Goal: Task Accomplishment & Management: Manage account settings

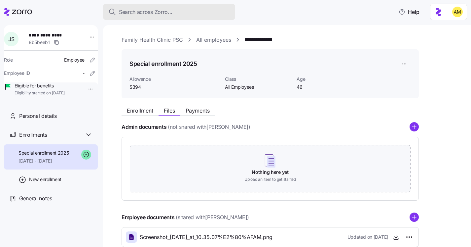
scroll to position [62, 0]
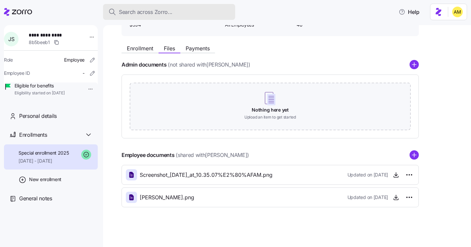
click at [140, 11] on span "Search across Zorro..." at bounding box center [146, 12] width 54 height 8
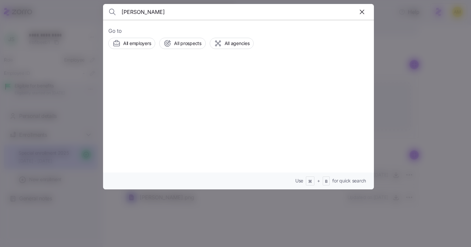
type input "amy roberts"
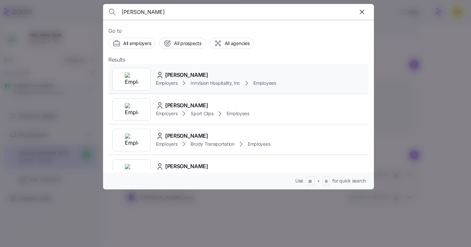
click at [184, 75] on span "Amy Roberts" at bounding box center [186, 75] width 43 height 8
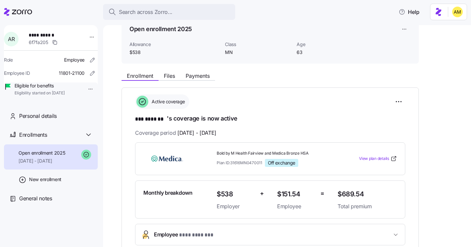
scroll to position [33, 0]
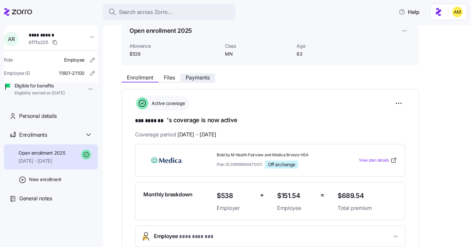
click at [198, 80] on span "Payments" at bounding box center [198, 77] width 24 height 5
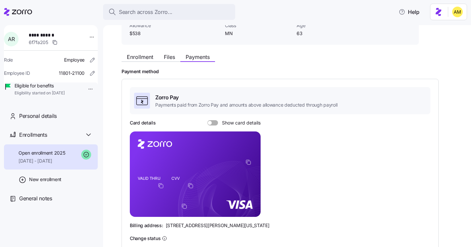
scroll to position [52, 0]
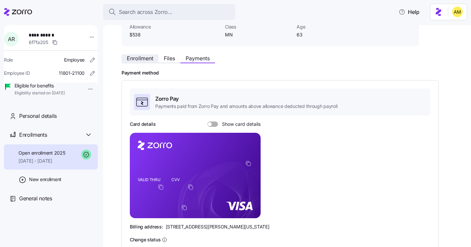
click at [144, 58] on span "Enrollment" at bounding box center [140, 58] width 26 height 5
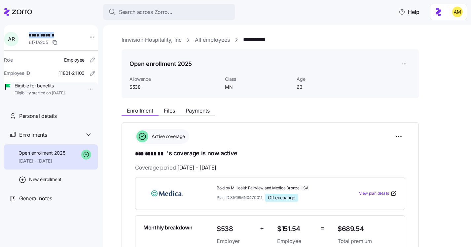
drag, startPoint x: 31, startPoint y: 35, endPoint x: 63, endPoint y: 35, distance: 31.4
click at [63, 35] on span "**********" at bounding box center [52, 35] width 46 height 7
click at [45, 120] on span "Personal details" at bounding box center [38, 116] width 38 height 8
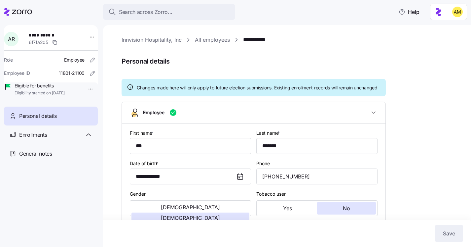
type input "MN"
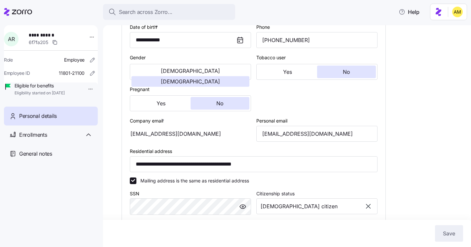
scroll to position [137, 0]
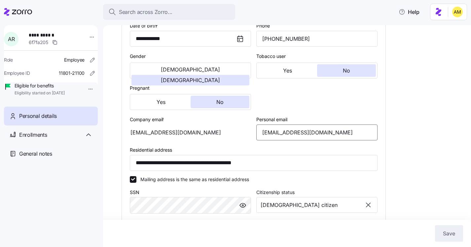
drag, startPoint x: 326, startPoint y: 141, endPoint x: 259, endPoint y: 141, distance: 67.1
click at [259, 140] on input "graniteamy1@gmail.com" at bounding box center [316, 132] width 121 height 16
drag, startPoint x: 192, startPoint y: 140, endPoint x: 137, endPoint y: 139, distance: 55.2
click at [137, 139] on div "aroberts@innvision.net" at bounding box center [190, 132] width 121 height 16
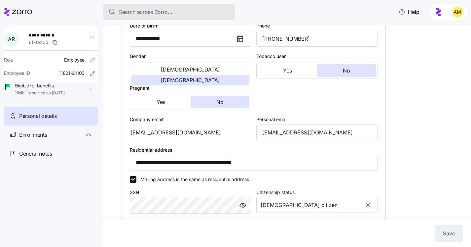
click at [142, 13] on span "Search across Zorro..." at bounding box center [146, 12] width 54 height 8
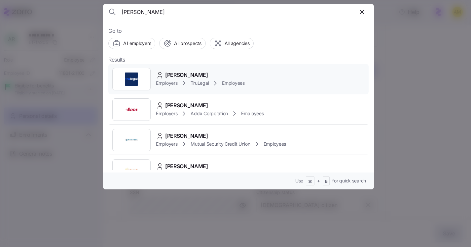
type input "Annette Habib"
click at [191, 74] on span "Annette Habib" at bounding box center [186, 75] width 43 height 8
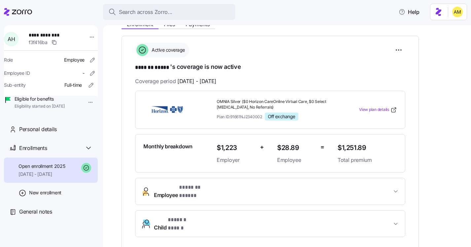
scroll to position [87, 0]
drag, startPoint x: 264, startPoint y: 115, endPoint x: 231, endPoint y: 113, distance: 32.4
click at [231, 113] on div "Plan ID: 91661NJ2340002 Off exchange" at bounding box center [275, 116] width 116 height 8
click at [288, 73] on div "**********" at bounding box center [270, 139] width 270 height 194
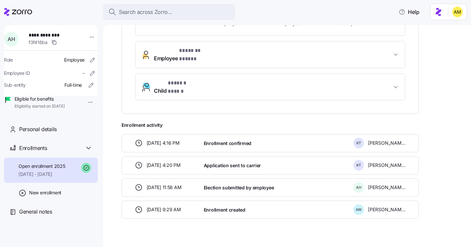
scroll to position [218, 0]
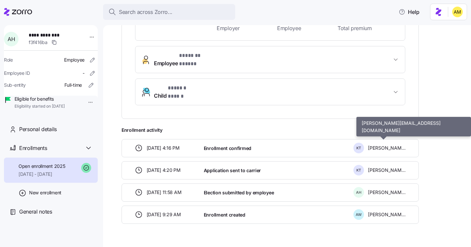
click at [373, 144] on span "Kevin Thomas" at bounding box center [387, 147] width 38 height 7
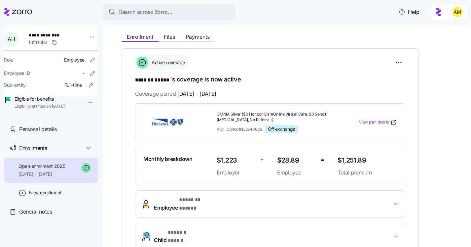
scroll to position [35, 0]
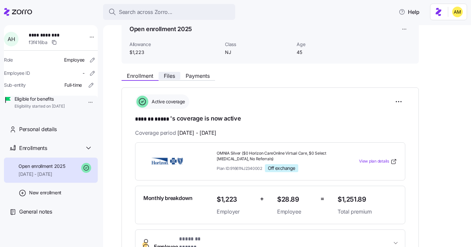
click at [172, 78] on span "Files" at bounding box center [169, 75] width 11 height 5
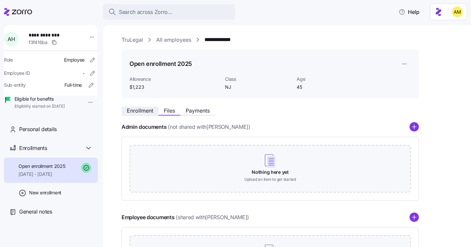
click at [140, 109] on span "Enrollment" at bounding box center [140, 110] width 26 height 5
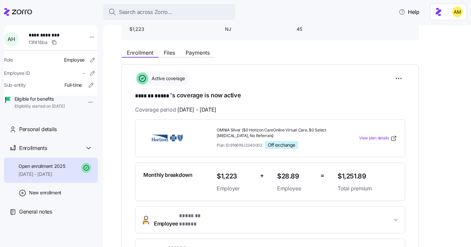
scroll to position [57, 0]
drag, startPoint x: 232, startPoint y: 145, endPoint x: 263, endPoint y: 145, distance: 30.7
click at [262, 145] on span "Plan ID: 91661NJ2340002" at bounding box center [240, 145] width 46 height 6
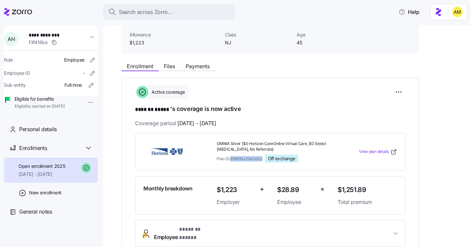
scroll to position [44, 0]
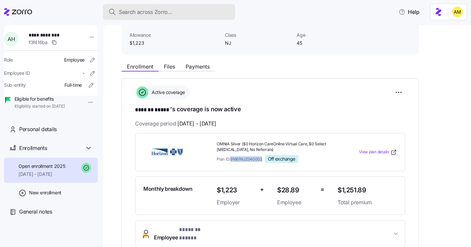
click at [159, 12] on span "Search across Zorro..." at bounding box center [146, 12] width 54 height 8
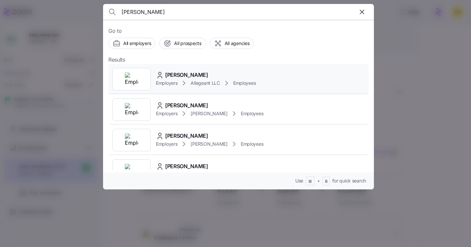
type input "Cindy Sizemore"
click at [172, 80] on span "Employers" at bounding box center [166, 83] width 21 height 7
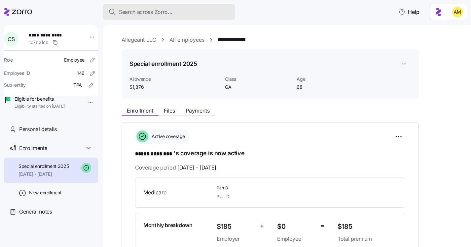
click at [152, 16] on span "Search across Zorro..." at bounding box center [146, 12] width 54 height 8
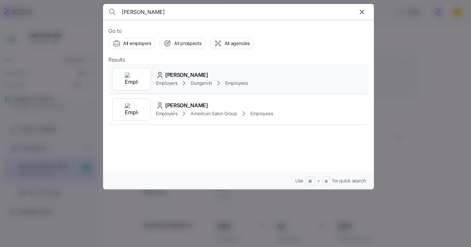
type input "Althea Readus"
click at [166, 75] on span "Althea Readus" at bounding box center [186, 75] width 43 height 8
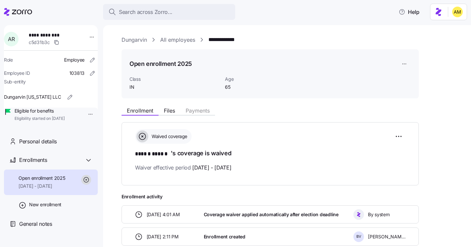
click at [132, 42] on link "Dungarvin" at bounding box center [134, 40] width 25 height 8
click at [43, 145] on span "Personal details" at bounding box center [38, 141] width 38 height 8
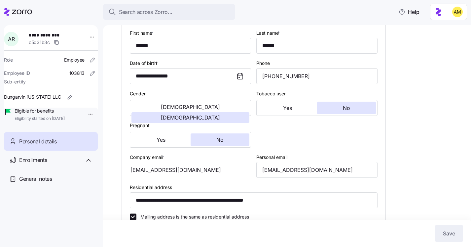
scroll to position [78, 0]
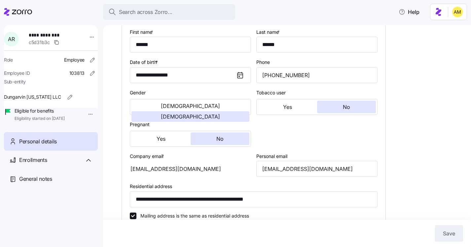
type input "IN"
drag, startPoint x: 208, startPoint y: 169, endPoint x: 123, endPoint y: 168, distance: 84.9
click at [123, 168] on div "**********" at bounding box center [254, 194] width 264 height 344
drag, startPoint x: 340, startPoint y: 172, endPoint x: 259, endPoint y: 171, distance: 81.0
click at [259, 171] on input "mrsaltheareadus@gmail.com" at bounding box center [316, 169] width 121 height 16
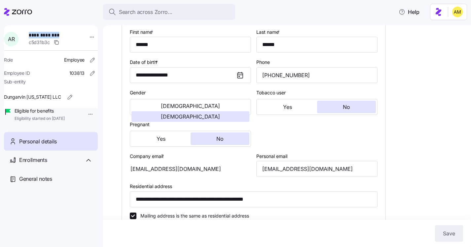
drag, startPoint x: 64, startPoint y: 33, endPoint x: 31, endPoint y: 33, distance: 33.0
click at [31, 33] on div "**********" at bounding box center [55, 39] width 58 height 20
copy span "**********"
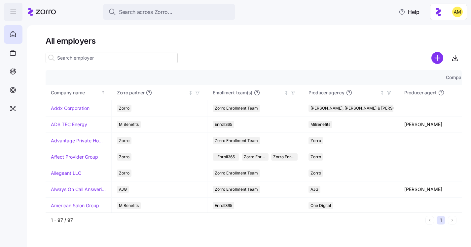
click at [12, 13] on icon "button" at bounding box center [13, 12] width 8 height 8
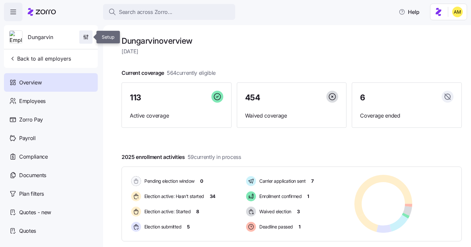
click at [85, 39] on icon "button" at bounding box center [86, 37] width 7 height 7
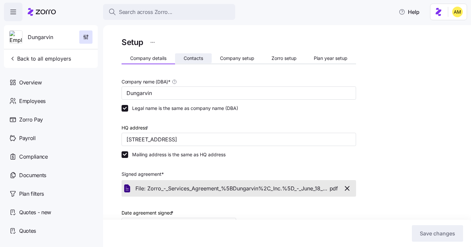
click at [193, 60] on span "Contacts" at bounding box center [193, 58] width 19 height 5
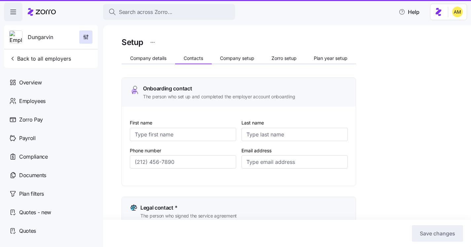
type input "[PERSON_NAME]"
type input "[EMAIL_ADDRESS][DOMAIN_NAME]"
type input "[PERSON_NAME]"
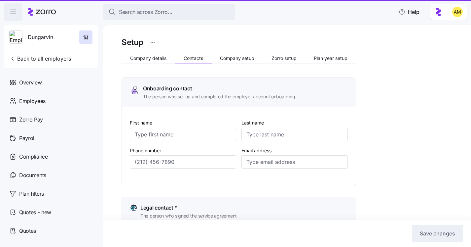
type input "[EMAIL_ADDRESS][DOMAIN_NAME]"
type input "[PERSON_NAME]"
type input "[EMAIL_ADDRESS][DOMAIN_NAME]"
type input "[PERSON_NAME]"
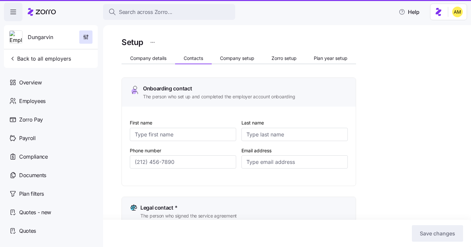
type input "[PERSON_NAME]"
type input "[EMAIL_ADDRESS][DOMAIN_NAME]"
type input "[PHONE_NUMBER]"
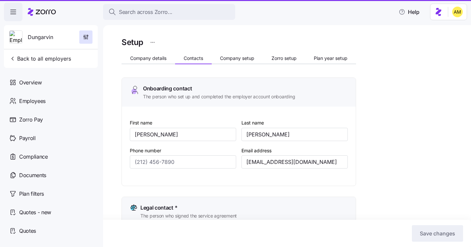
type input "[PHONE_NUMBER]"
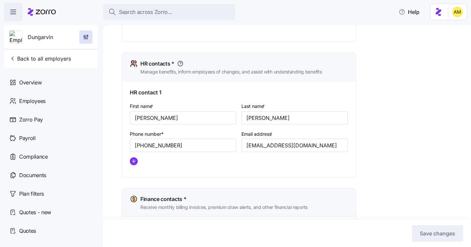
scroll to position [266, 0]
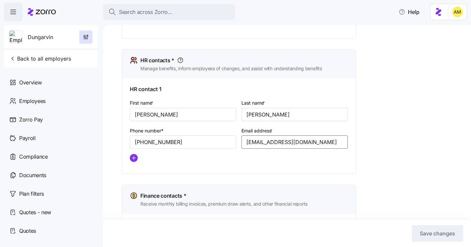
drag, startPoint x: 315, startPoint y: 143, endPoint x: 236, endPoint y: 140, distance: 78.4
click at [236, 140] on div "First name * [PERSON_NAME] Last name * [PERSON_NAME] Phone number* [PHONE_NUMBE…" at bounding box center [238, 133] width 223 height 74
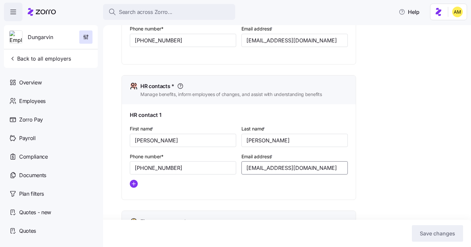
scroll to position [238, 0]
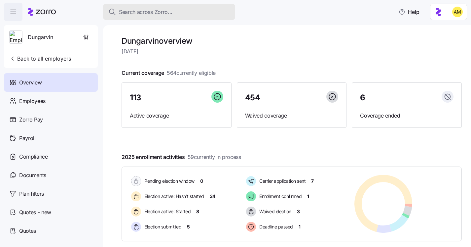
click at [146, 13] on span "Search across Zorro..." at bounding box center [146, 12] width 54 height 8
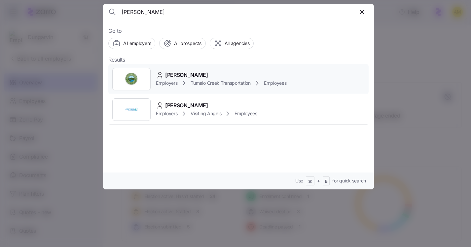
type input "[PERSON_NAME]"
click at [183, 76] on span "[PERSON_NAME]" at bounding box center [186, 75] width 43 height 8
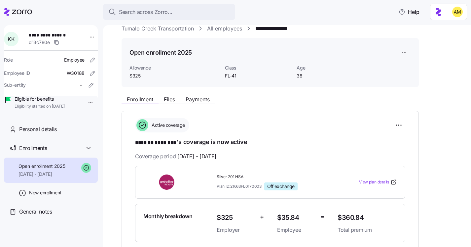
scroll to position [11, 0]
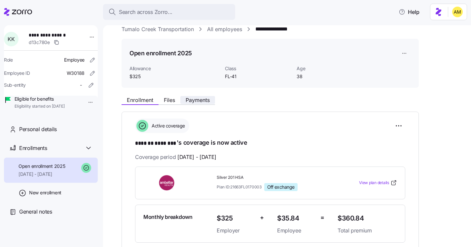
click at [198, 99] on span "Payments" at bounding box center [198, 99] width 24 height 5
